Goal: Transaction & Acquisition: Purchase product/service

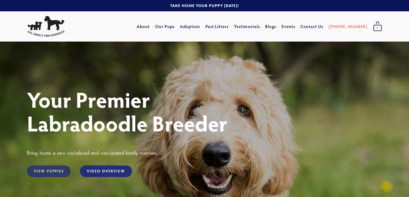
click at [52, 174] on link "View Puppies" at bounding box center [49, 171] width 44 height 12
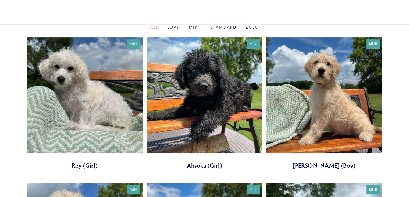
scroll to position [170, 0]
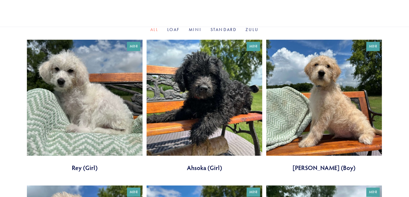
click at [106, 89] on link at bounding box center [85, 106] width 116 height 132
click at [220, 97] on link at bounding box center [205, 106] width 116 height 132
